Goal: Check status

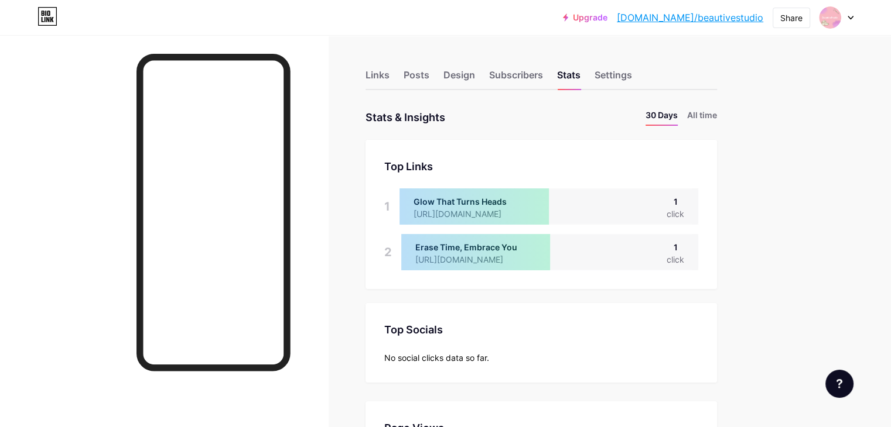
scroll to position [427, 890]
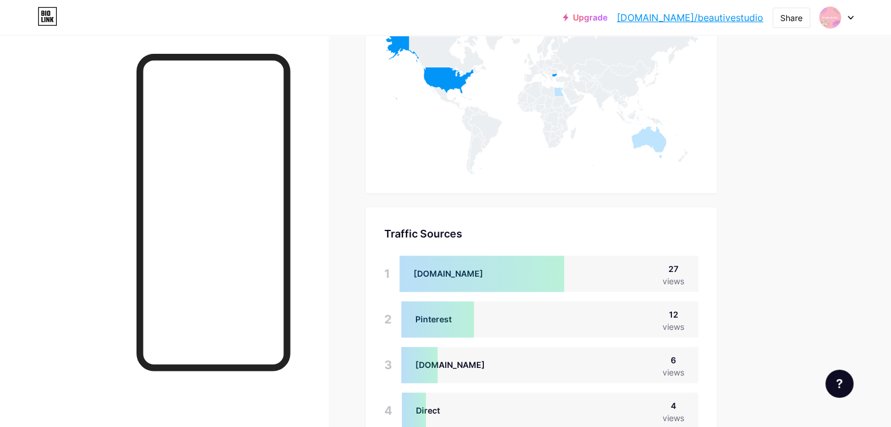
scroll to position [351, 0]
